Goal: Task Accomplishment & Management: Use online tool/utility

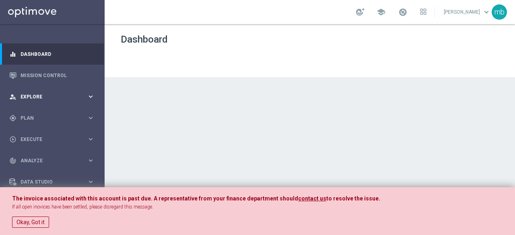
click at [88, 96] on icon "keyboard_arrow_right" at bounding box center [91, 97] width 8 height 8
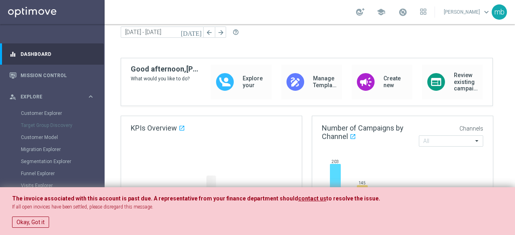
scroll to position [80, 0]
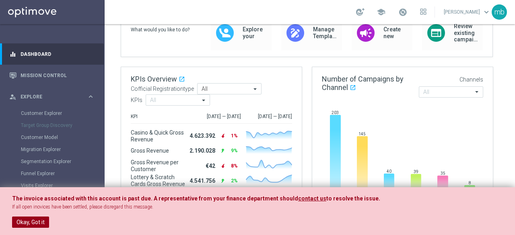
click at [43, 219] on button "Okay, Got it" at bounding box center [30, 222] width 37 height 11
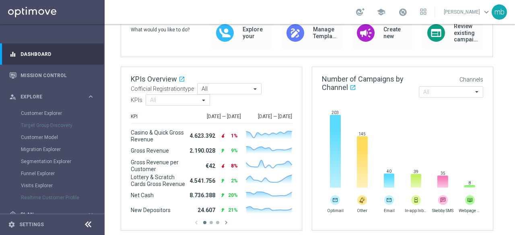
scroll to position [40, 0]
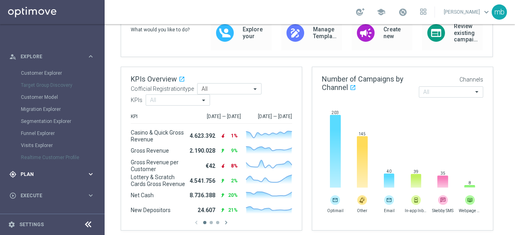
click at [89, 173] on icon "keyboard_arrow_right" at bounding box center [91, 174] width 8 height 8
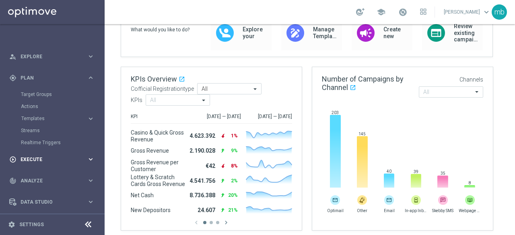
click at [90, 160] on icon "keyboard_arrow_right" at bounding box center [91, 160] width 8 height 8
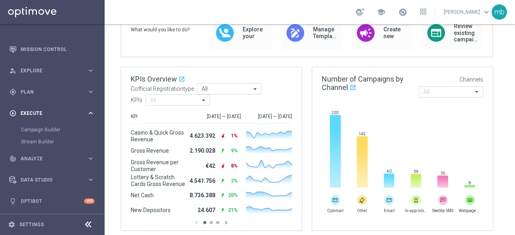
scroll to position [26, 0]
click at [88, 90] on icon "keyboard_arrow_right" at bounding box center [91, 92] width 8 height 8
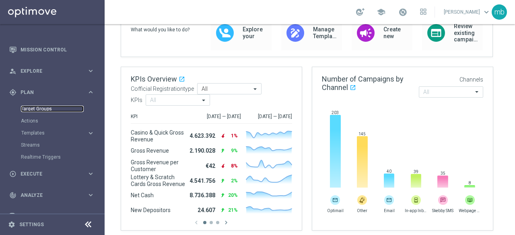
click at [28, 107] on link "Target Groups" at bounding box center [52, 109] width 63 height 6
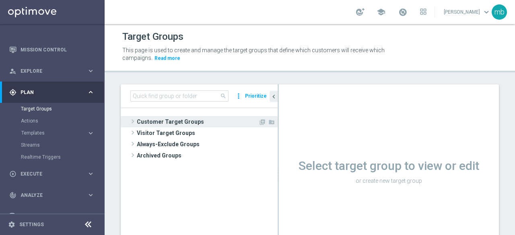
click at [133, 124] on span at bounding box center [133, 122] width 8 height 10
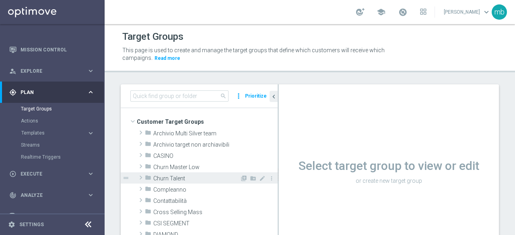
scroll to position [40, 0]
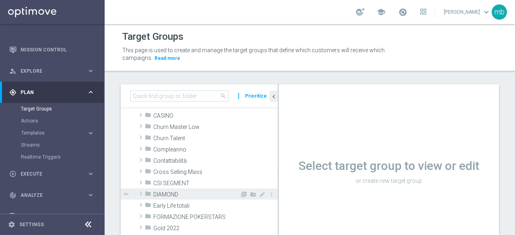
click at [141, 193] on span at bounding box center [141, 194] width 8 height 10
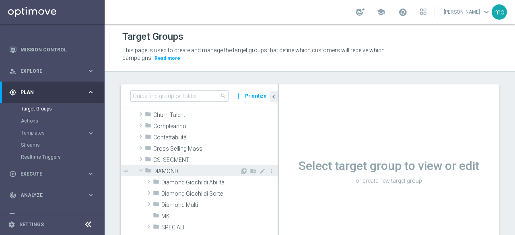
scroll to position [80, 0]
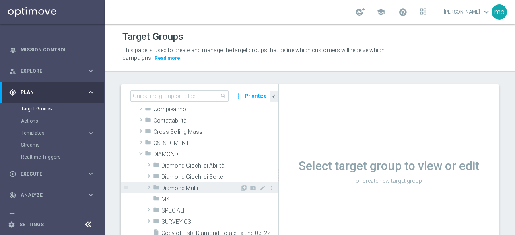
click at [148, 188] on span at bounding box center [149, 188] width 8 height 10
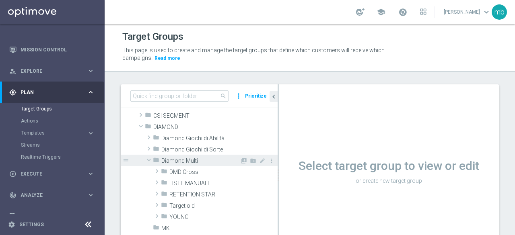
scroll to position [121, 0]
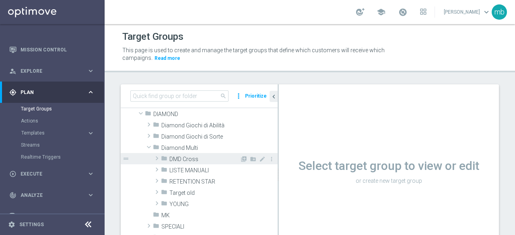
click at [156, 157] on span at bounding box center [157, 159] width 8 height 10
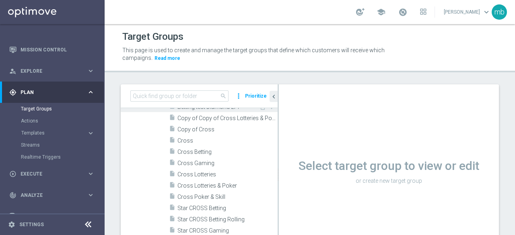
scroll to position [201, 0]
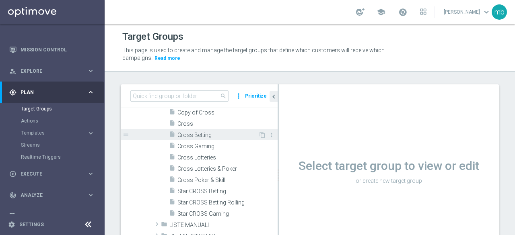
click at [198, 137] on span "Cross Betting" at bounding box center [217, 135] width 81 height 7
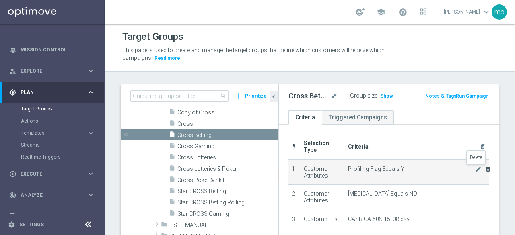
click at [484, 168] on icon "delete_forever" at bounding box center [487, 169] width 6 height 6
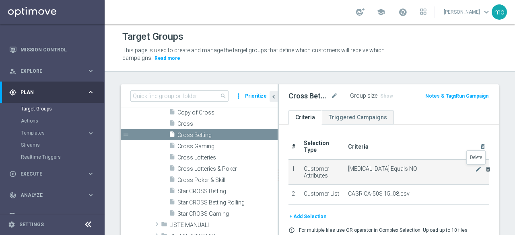
click at [484, 169] on icon "delete_forever" at bounding box center [487, 169] width 6 height 6
checkbox input "false"
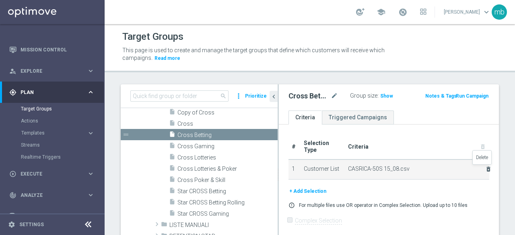
click at [485, 168] on icon "delete_forever" at bounding box center [488, 169] width 6 height 6
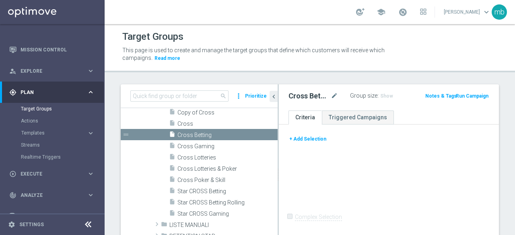
click at [313, 137] on button "+ Add Selection" at bounding box center [307, 139] width 39 height 9
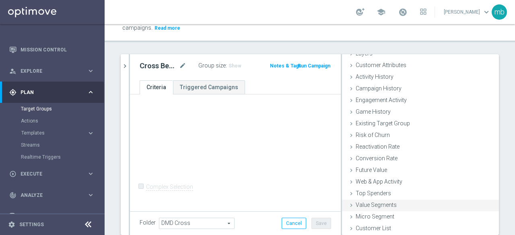
scroll to position [57, 0]
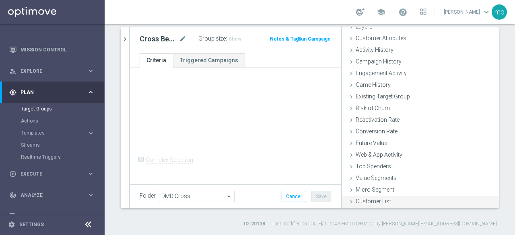
click at [348, 202] on icon at bounding box center [351, 202] width 6 height 6
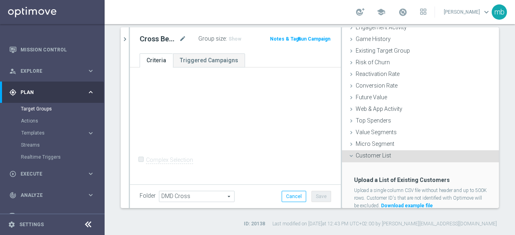
scroll to position [110, 0]
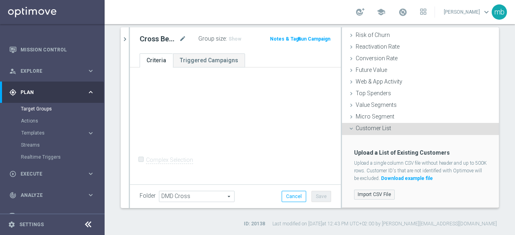
click at [360, 194] on label "Import CSV File" at bounding box center [374, 195] width 41 height 10
click at [0, 0] on input "Import CSV File" at bounding box center [0, 0] width 0 height 0
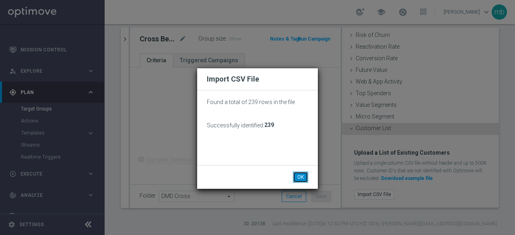
click at [304, 179] on button "OK" at bounding box center [300, 177] width 15 height 11
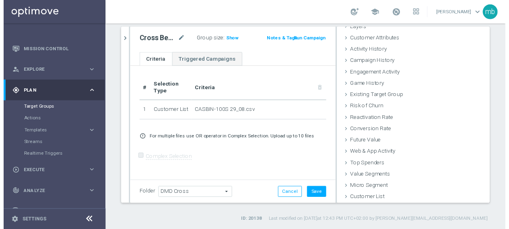
scroll to position [37, 0]
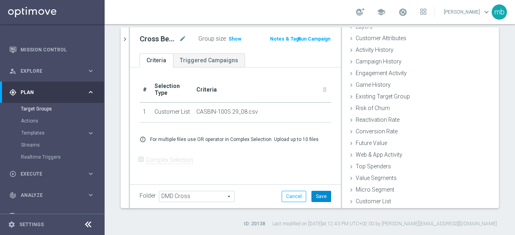
click at [316, 193] on button "Save" at bounding box center [321, 196] width 20 height 11
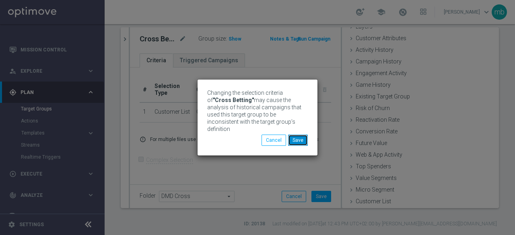
click at [301, 139] on button "Save" at bounding box center [298, 140] width 20 height 11
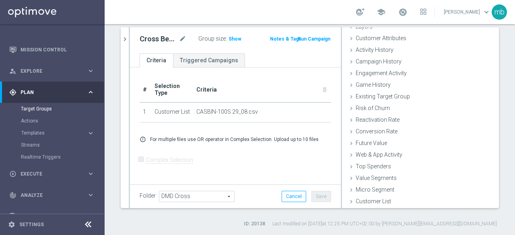
click at [313, 39] on button "Run Campaign" at bounding box center [314, 39] width 34 height 9
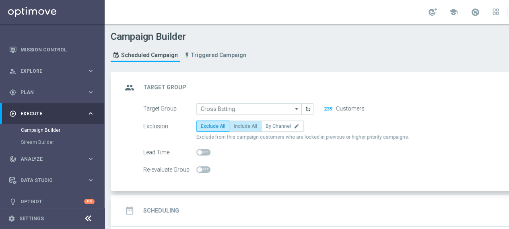
click at [248, 125] on span "Include All" at bounding box center [245, 126] width 23 height 6
click at [239, 125] on input "Include All" at bounding box center [236, 127] width 5 height 5
radio input "true"
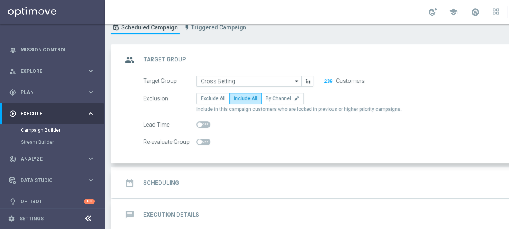
scroll to position [40, 0]
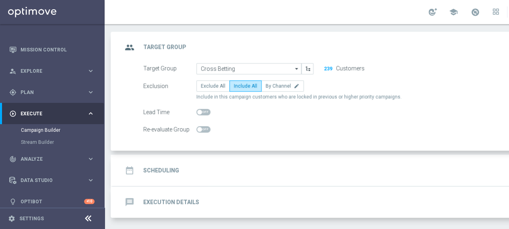
click at [164, 172] on h2 "Scheduling" at bounding box center [161, 171] width 36 height 8
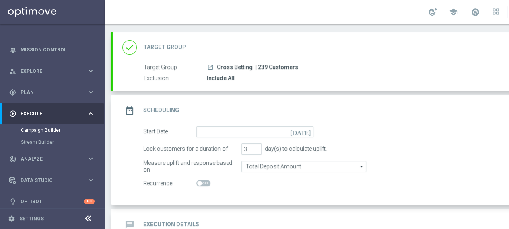
click at [308, 131] on icon "[DATE]" at bounding box center [302, 130] width 24 height 9
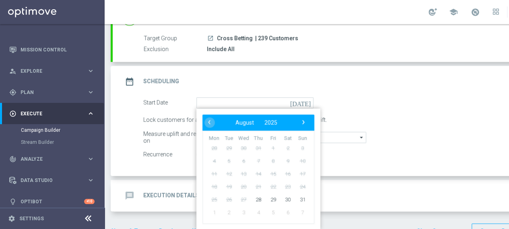
scroll to position [80, 0]
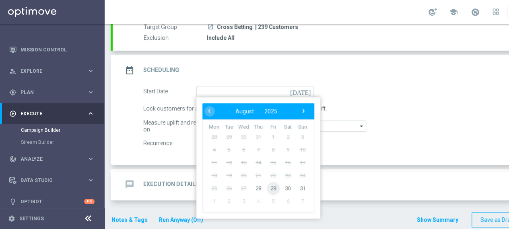
click at [274, 186] on span "29" at bounding box center [273, 188] width 13 height 13
type input "[DATE]"
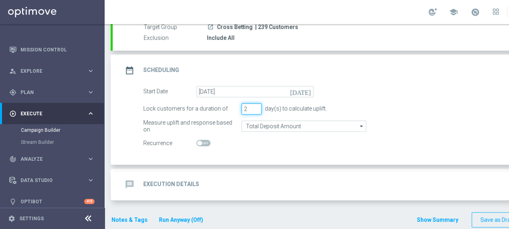
type input "2"
click at [256, 111] on input "2" at bounding box center [251, 108] width 20 height 11
click at [183, 181] on h2 "Execution Details" at bounding box center [171, 185] width 56 height 8
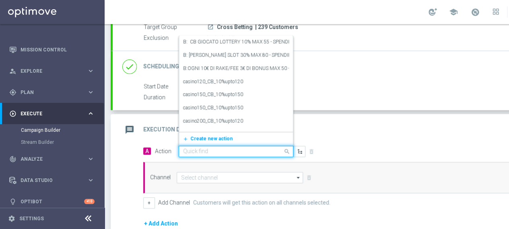
click at [220, 154] on div "Quick find" at bounding box center [236, 151] width 115 height 11
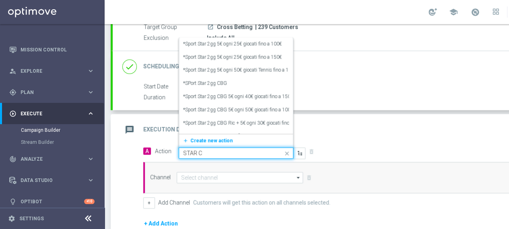
type input "STAR CR"
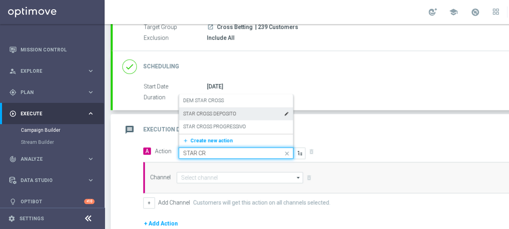
click at [211, 112] on label "STAR CROSS DEPOSITO" at bounding box center [209, 114] width 53 height 7
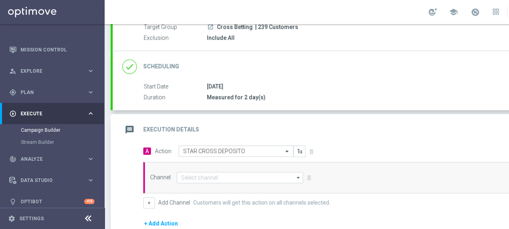
click at [296, 176] on icon "arrow_drop_down" at bounding box center [298, 177] width 8 height 10
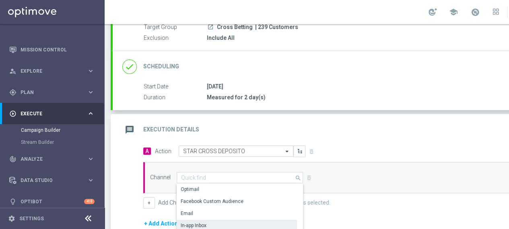
click at [215, 222] on div "In-app Inbox" at bounding box center [236, 225] width 120 height 11
type input "In-app Inbox"
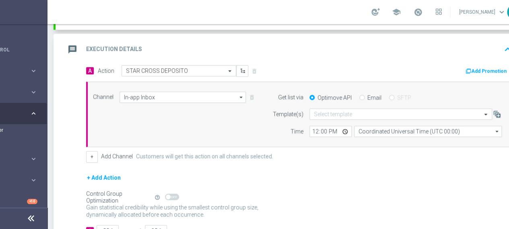
scroll to position [0, 84]
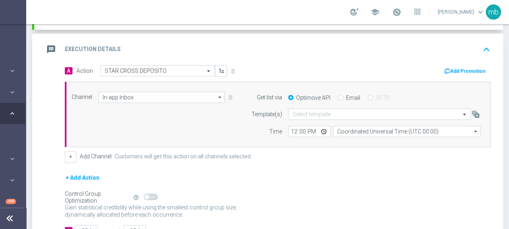
click at [464, 68] on button "Add Promotion" at bounding box center [465, 71] width 45 height 9
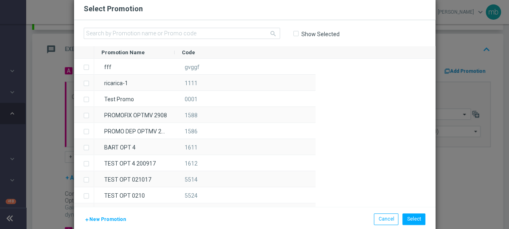
scroll to position [0, 78]
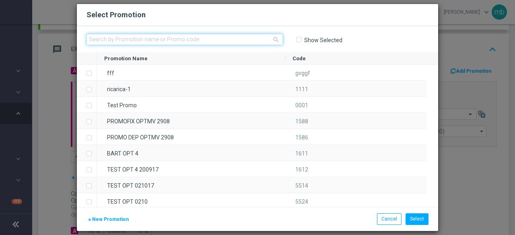
click at [156, 41] on input "text" at bounding box center [184, 39] width 196 height 11
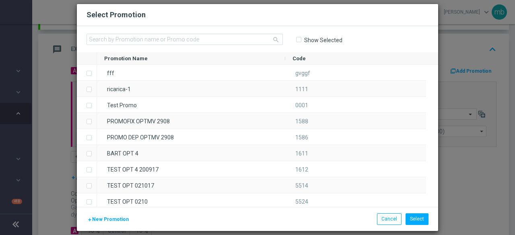
click at [95, 219] on span "New Promotion" at bounding box center [110, 220] width 37 height 6
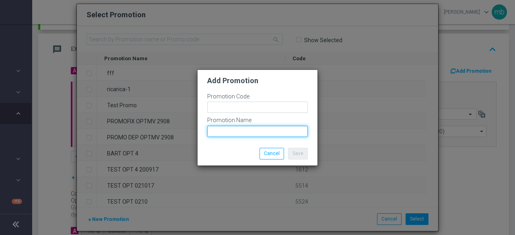
click at [221, 128] on input "text" at bounding box center [257, 131] width 101 height 11
paste input "CASBIN-100S"
type input "CASBIN-100S"
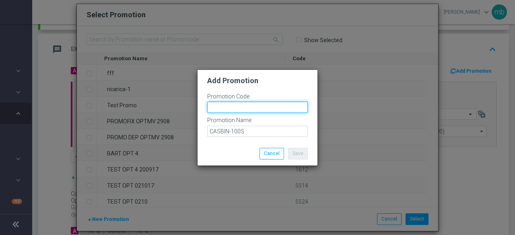
click at [232, 106] on input "text" at bounding box center [257, 107] width 101 height 11
paste input "333702"
type input "333702"
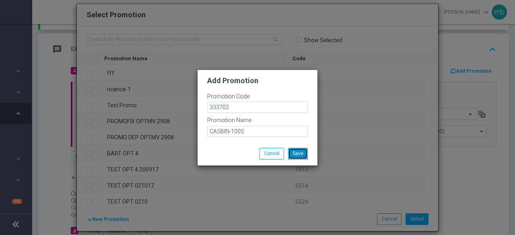
click at [298, 154] on button "Save" at bounding box center [298, 153] width 20 height 11
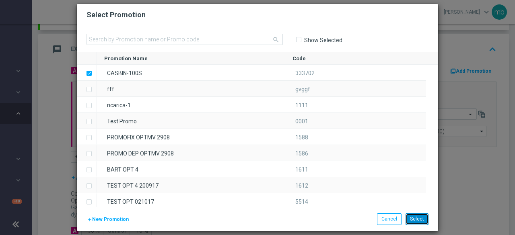
click at [414, 216] on button "Select" at bounding box center [416, 218] width 23 height 11
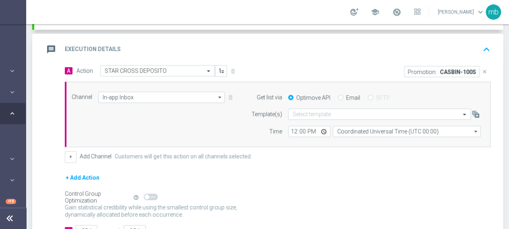
scroll to position [201, 0]
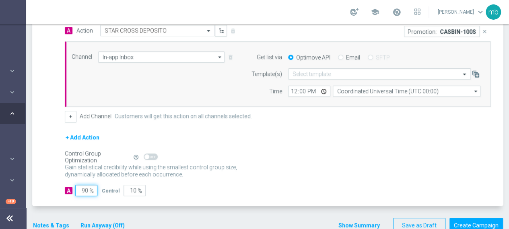
drag, startPoint x: 87, startPoint y: 188, endPoint x: 80, endPoint y: 188, distance: 6.4
click at [80, 188] on input "90" at bounding box center [86, 190] width 22 height 11
type input "1"
type input "99"
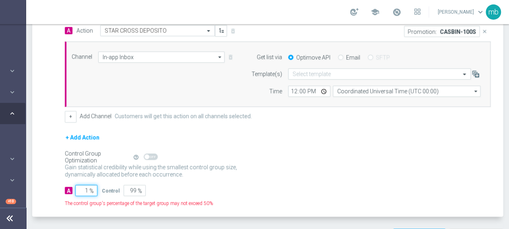
type input "10"
type input "90"
type input "100"
type input "0"
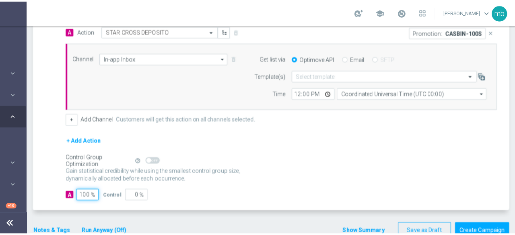
scroll to position [213, 0]
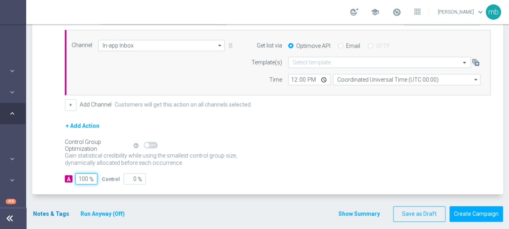
type input "100"
click at [34, 211] on button "Notes & Tags" at bounding box center [51, 214] width 38 height 10
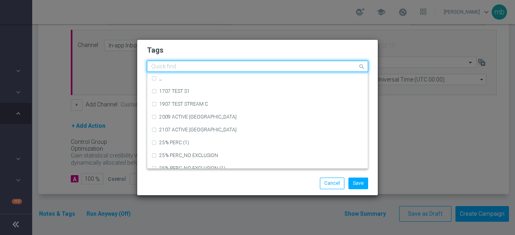
click at [167, 67] on input "text" at bounding box center [254, 67] width 206 height 7
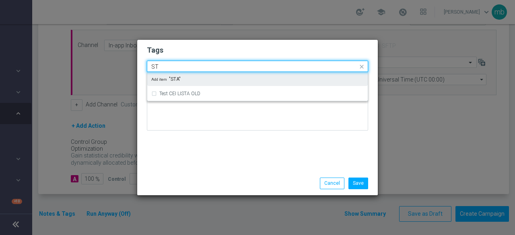
type input "S"
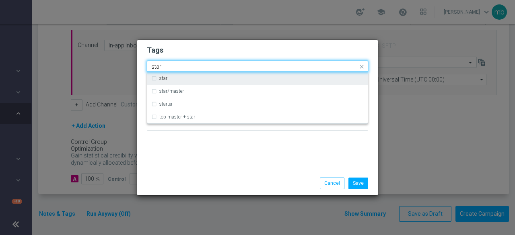
click at [164, 77] on label "star" at bounding box center [163, 78] width 8 height 5
type input "star"
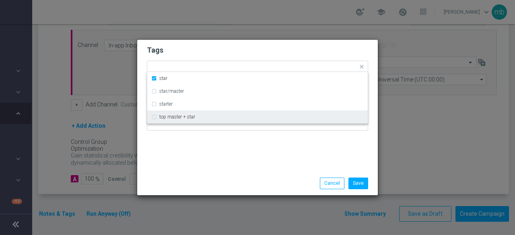
click at [162, 153] on div "Tags Quick find × star star star/master starter top master + star Notes" at bounding box center [257, 106] width 240 height 132
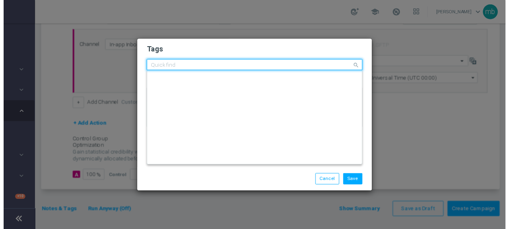
scroll to position [0, 0]
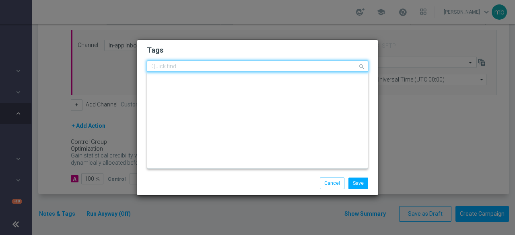
click at [197, 68] on input "text" at bounding box center [254, 67] width 206 height 7
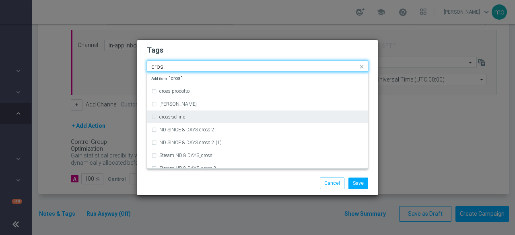
click at [186, 115] on div "cross-selling" at bounding box center [261, 117] width 204 height 5
type input "cros"
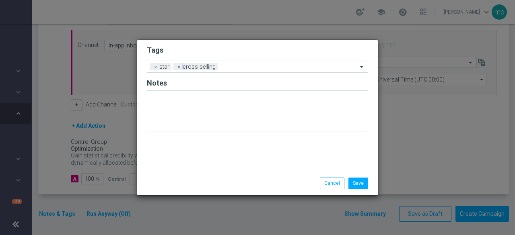
click at [188, 181] on div "Save Cancel" at bounding box center [257, 183] width 233 height 11
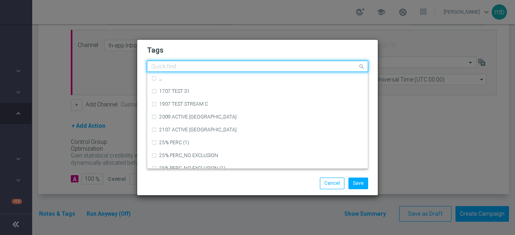
click at [228, 69] on input "text" at bounding box center [254, 67] width 206 height 7
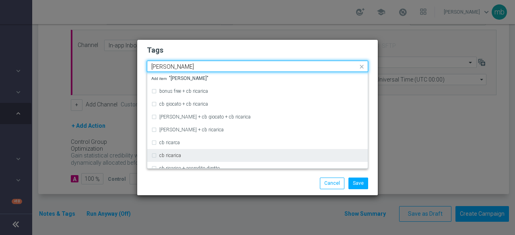
click at [194, 154] on div "cb ricarica" at bounding box center [261, 155] width 204 height 5
type input "[PERSON_NAME]"
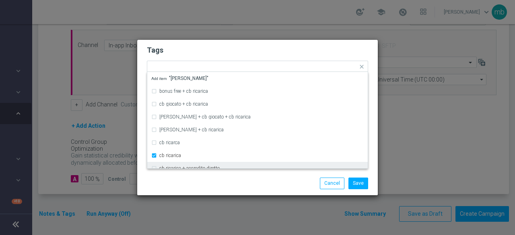
click at [199, 185] on div "Save Cancel" at bounding box center [257, 183] width 233 height 11
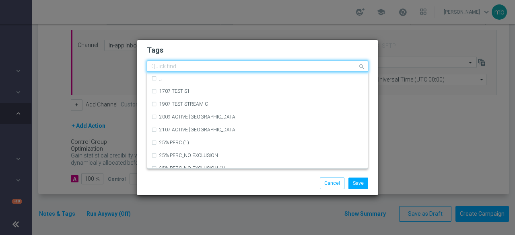
click at [270, 65] on input "text" at bounding box center [254, 67] width 206 height 7
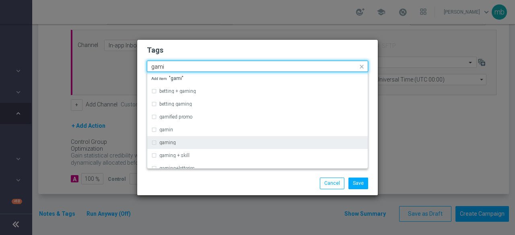
click at [187, 143] on div "gaming" at bounding box center [261, 142] width 204 height 5
type input "gami"
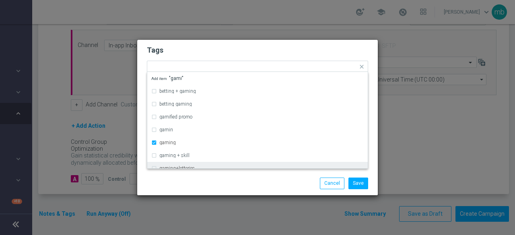
click at [186, 175] on div "Save Cancel" at bounding box center [257, 183] width 240 height 23
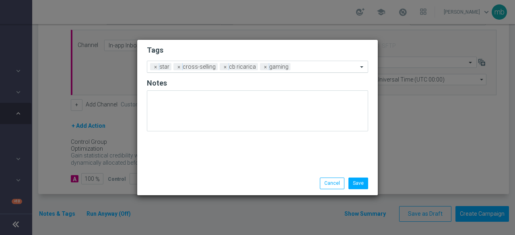
click at [315, 67] on input "text" at bounding box center [325, 67] width 64 height 7
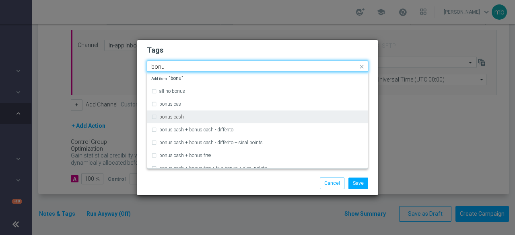
click at [205, 114] on div "bonus cash" at bounding box center [257, 117] width 212 height 13
type input "bonu"
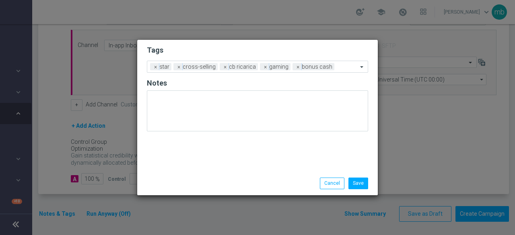
click at [205, 174] on div "Save Cancel" at bounding box center [257, 183] width 240 height 23
click at [364, 183] on button "Save" at bounding box center [358, 183] width 20 height 11
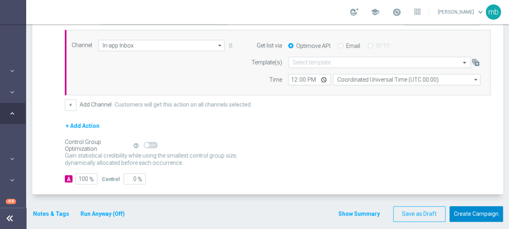
click at [481, 211] on button "Create Campaign" at bounding box center [475, 214] width 53 height 16
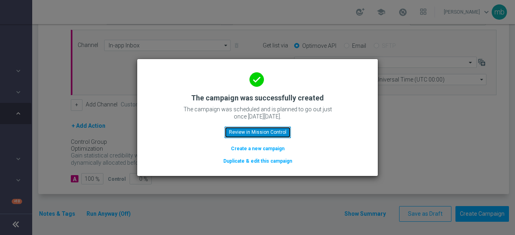
click at [277, 130] on button "Review in Mission Control" at bounding box center [257, 132] width 66 height 11
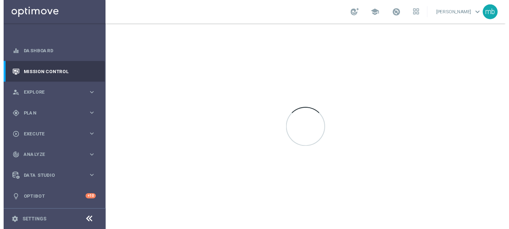
scroll to position [2, 0]
